Goal: Browse casually

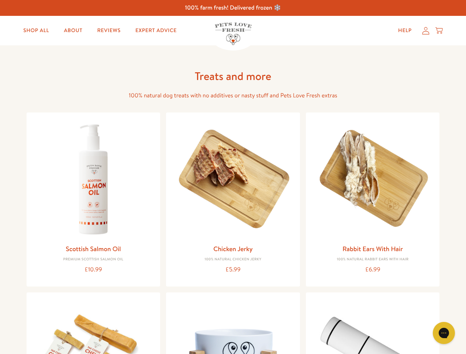
click at [444, 333] on icon "Gorgias live chat" at bounding box center [443, 333] width 7 height 7
